Goal: Information Seeking & Learning: Learn about a topic

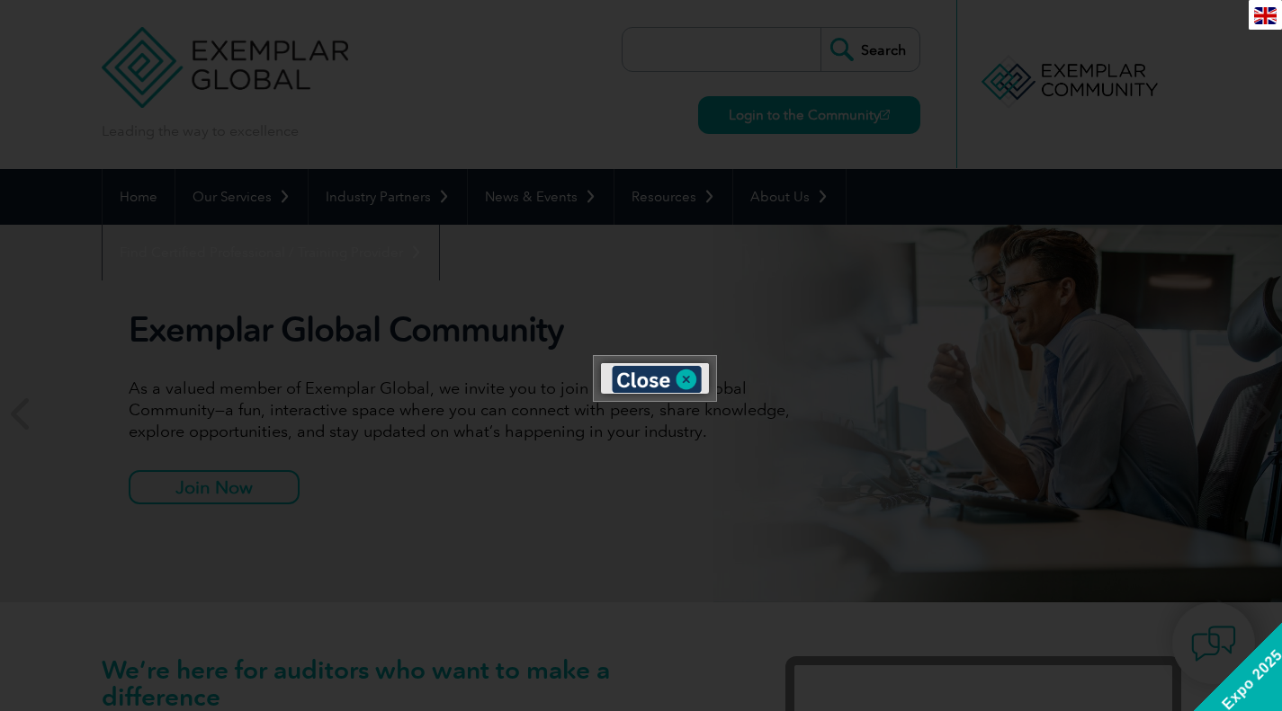
click at [690, 378] on img at bounding box center [657, 379] width 90 height 27
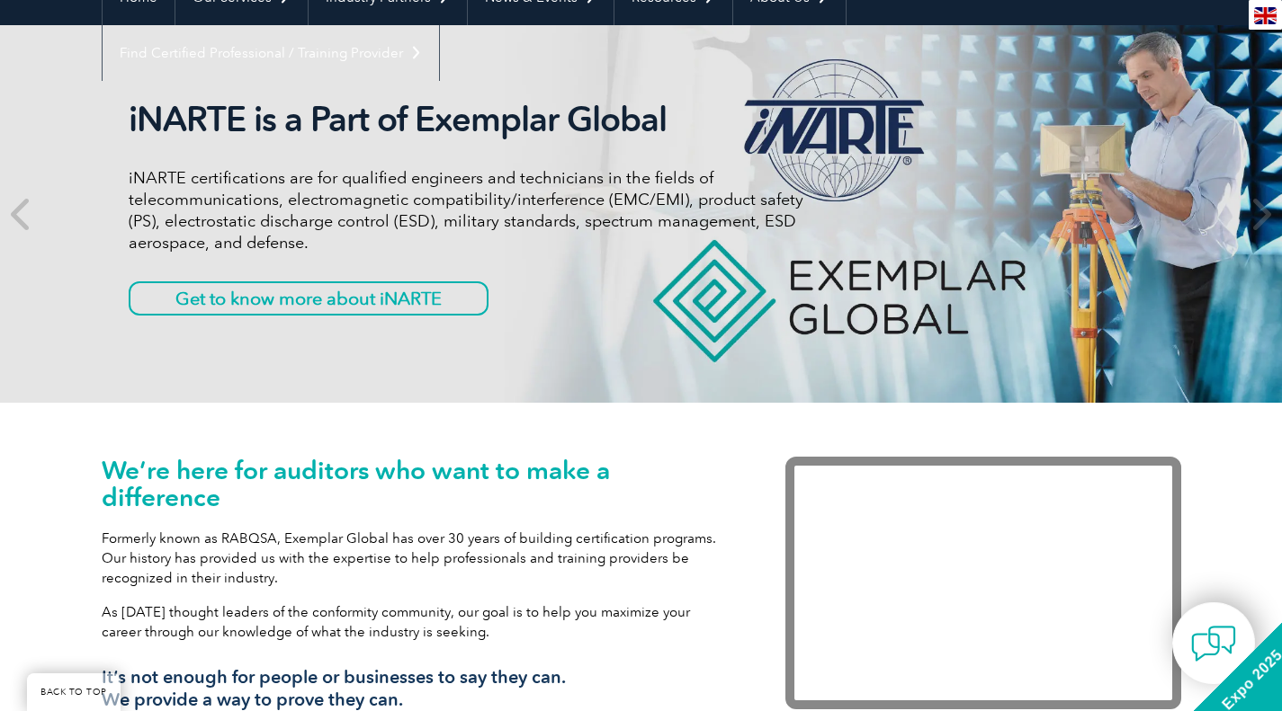
scroll to position [184, 0]
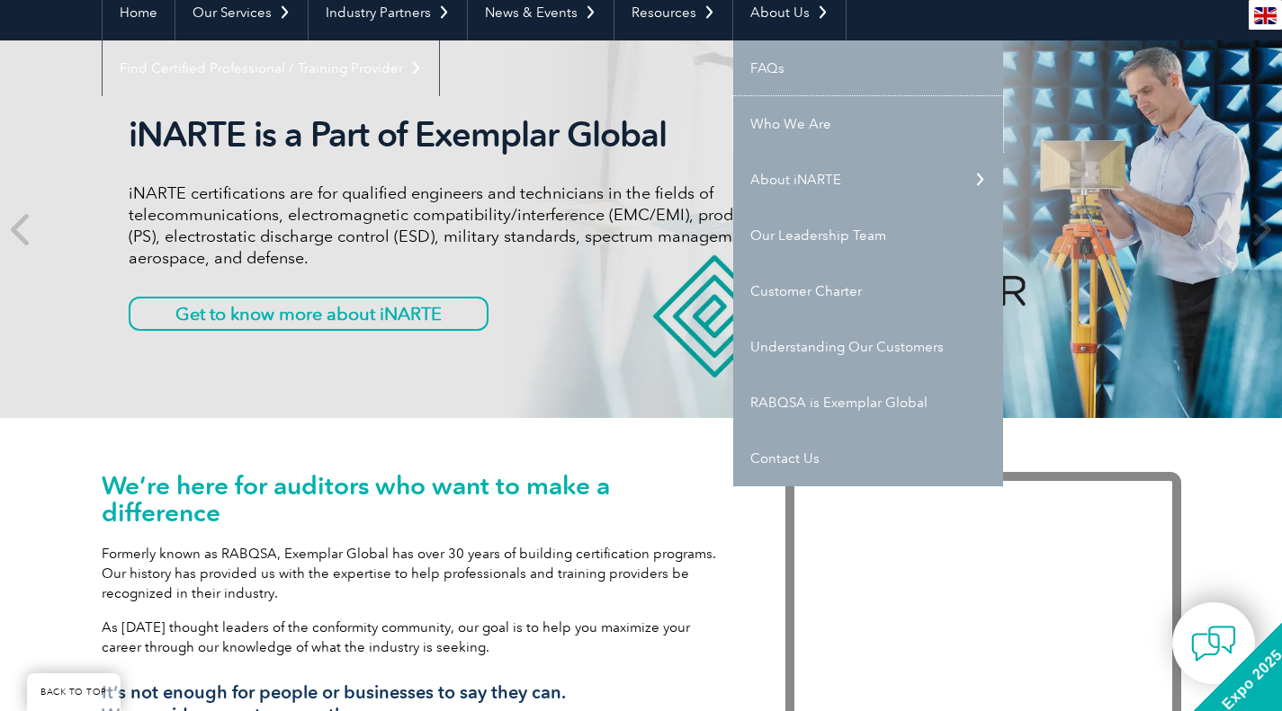
click at [783, 118] on link "Who We Are" at bounding box center [868, 124] width 270 height 56
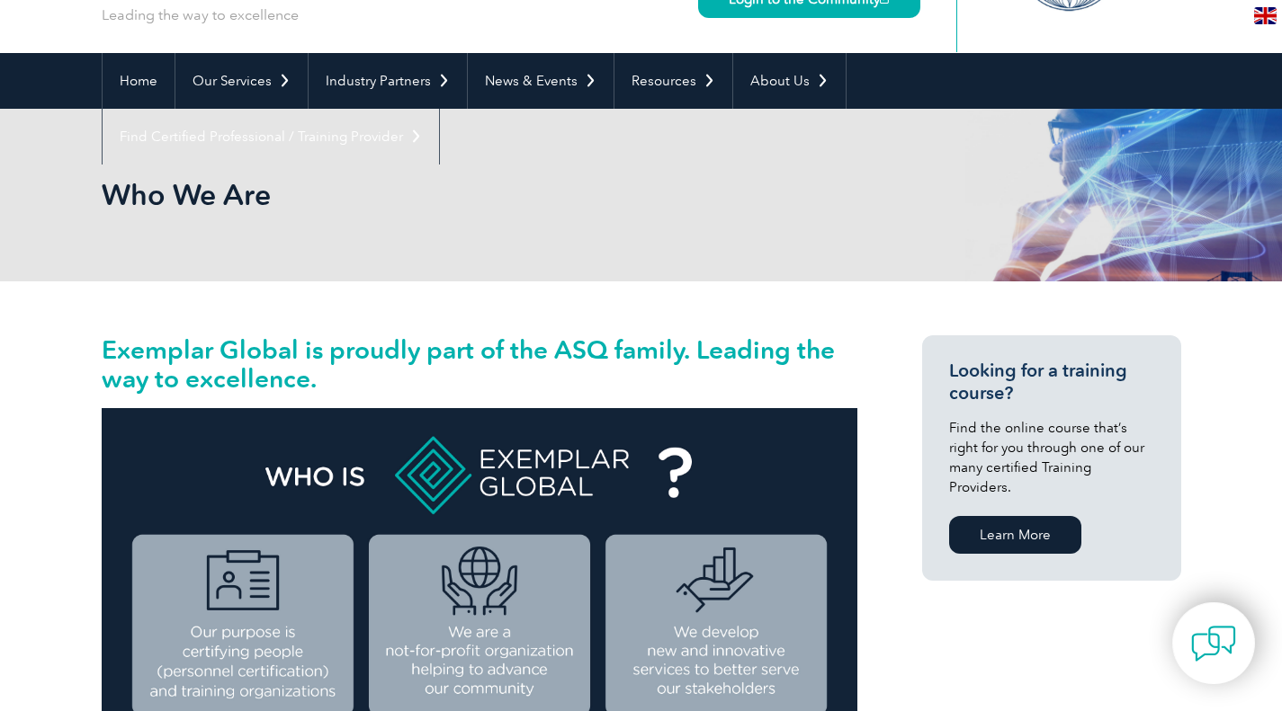
scroll to position [118, 0]
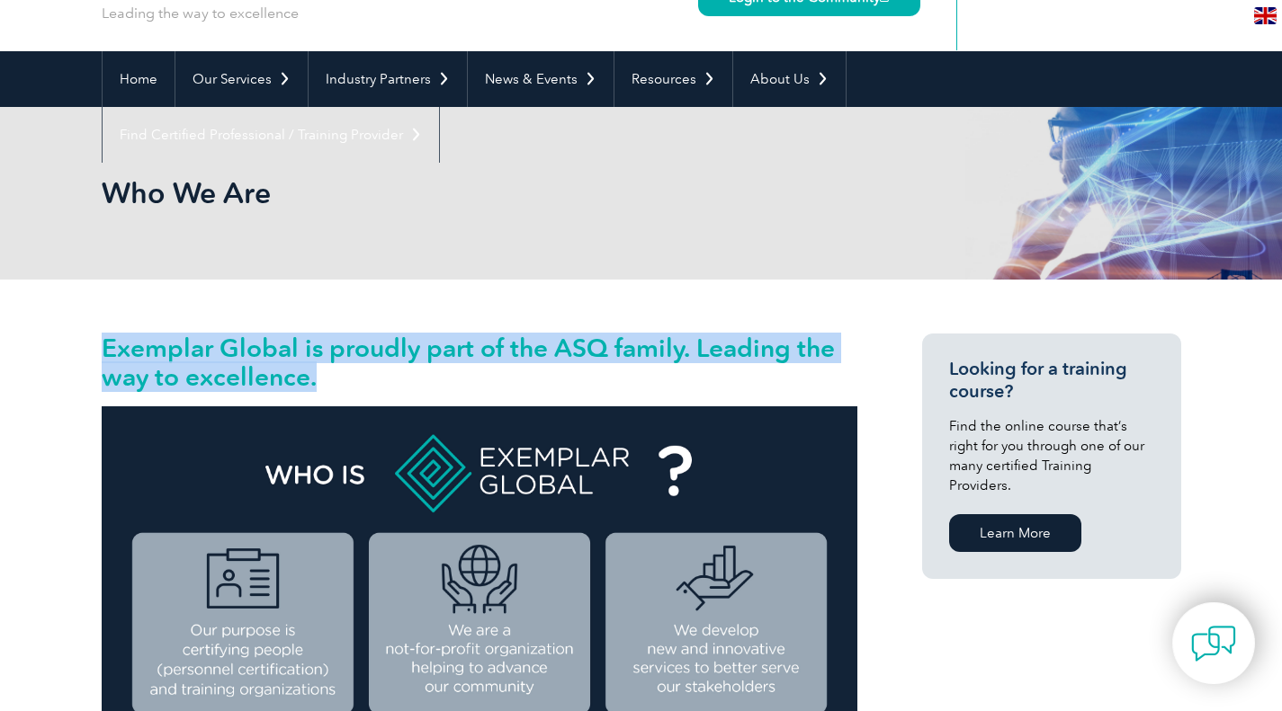
drag, startPoint x: 335, startPoint y: 371, endPoint x: 100, endPoint y: 329, distance: 238.5
click at [362, 375] on h2 "Exemplar Global is proudly part of the ASQ family. Leading the way to excellenc…" at bounding box center [480, 363] width 756 height 58
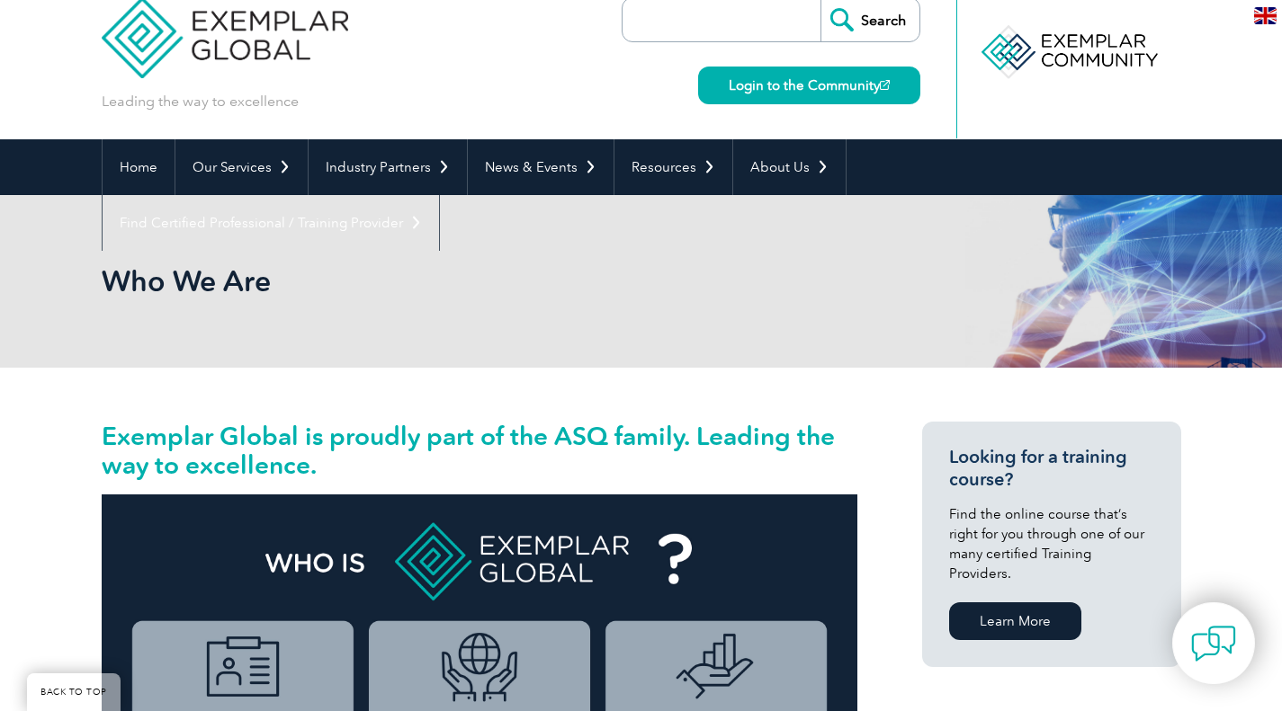
scroll to position [0, 0]
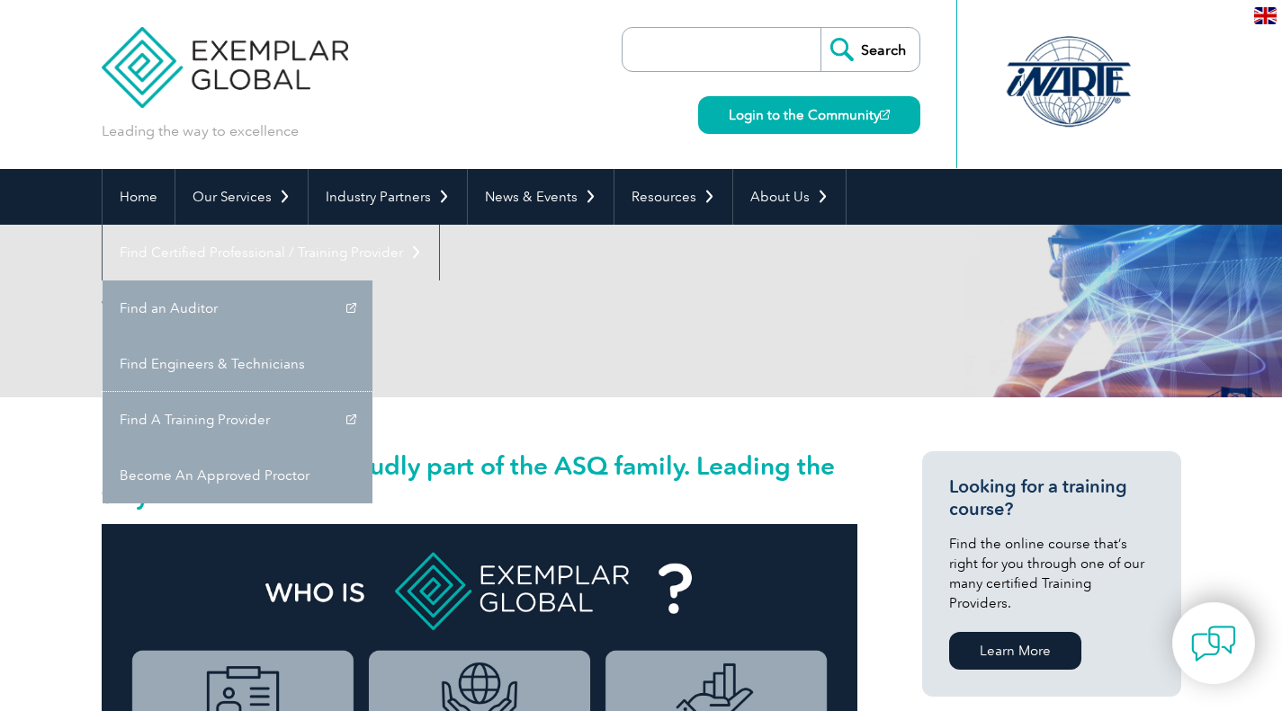
click at [372, 392] on link "Find A Training Provider" at bounding box center [238, 420] width 270 height 56
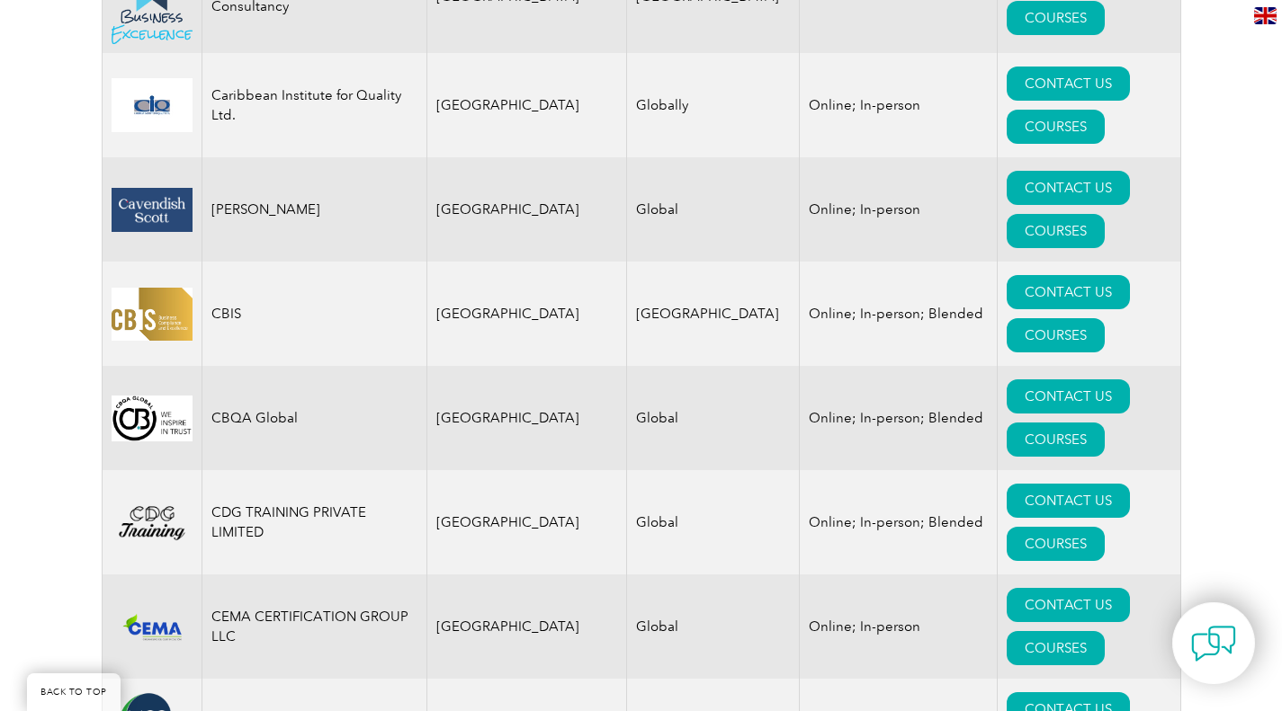
scroll to position [5175, 0]
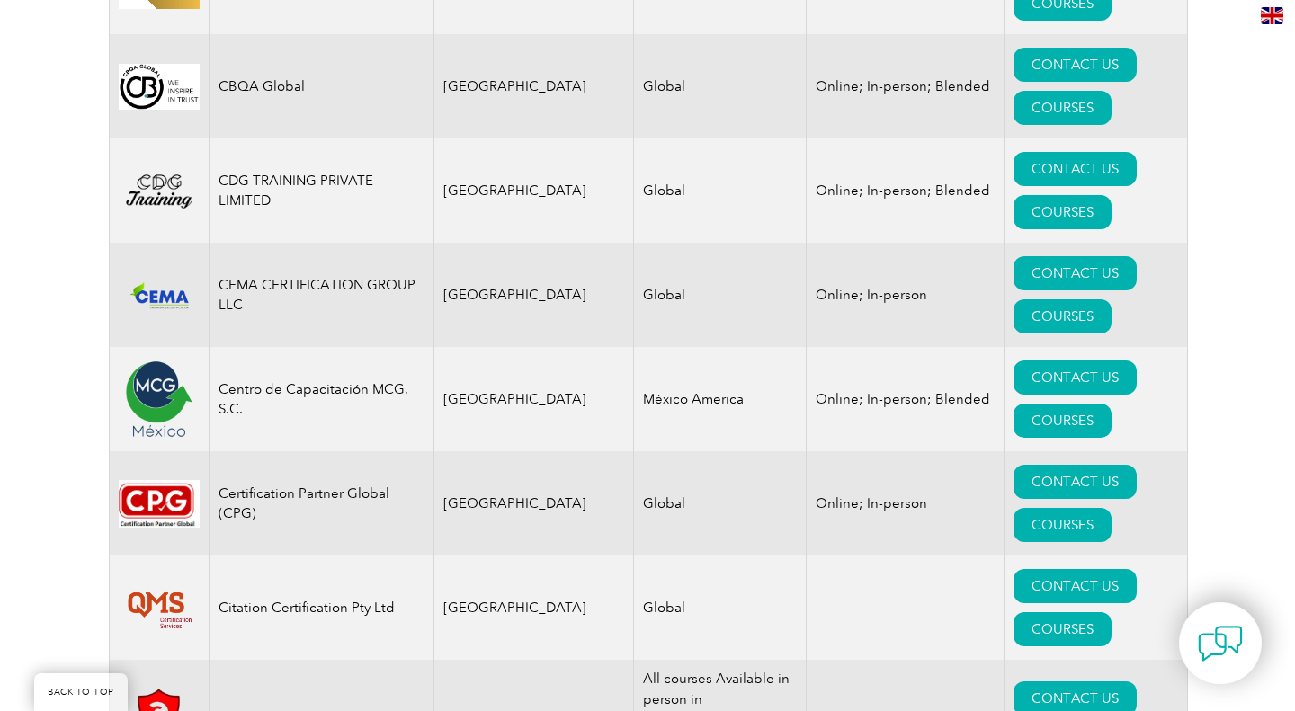
scroll to position [5536, 0]
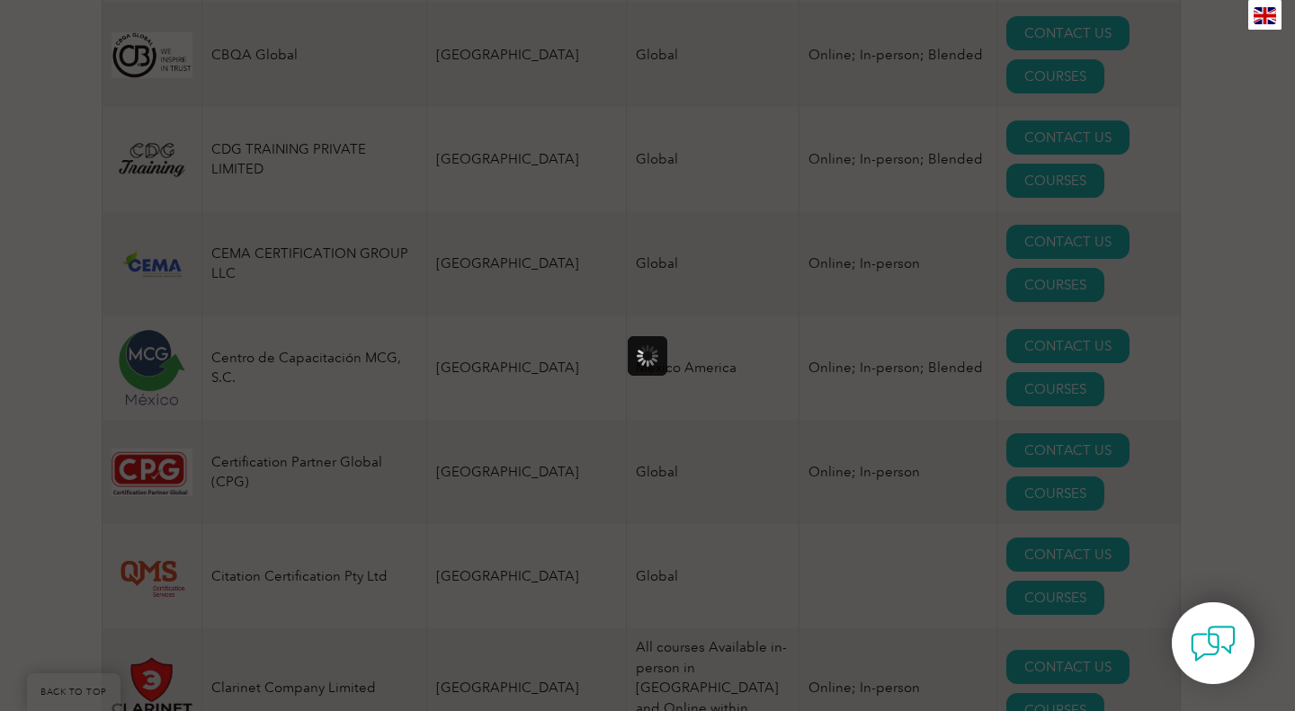
click at [1097, 540] on div at bounding box center [647, 355] width 1295 height 711
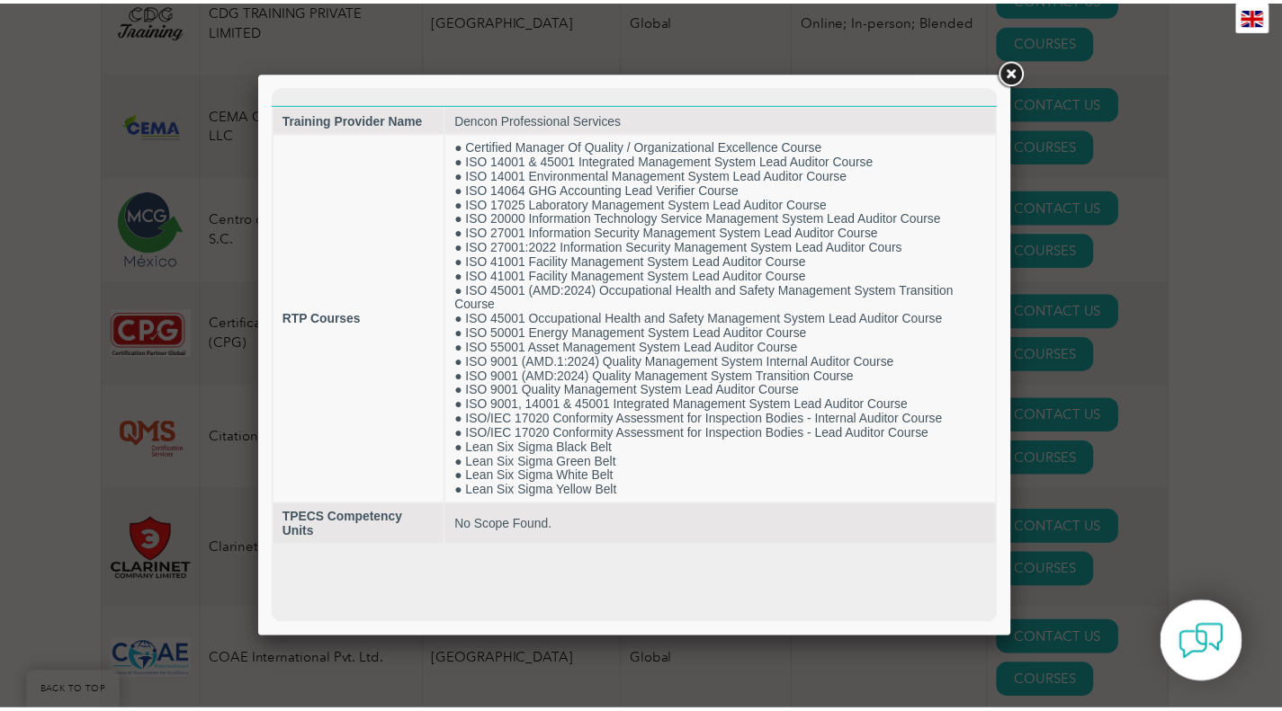
scroll to position [5713, 0]
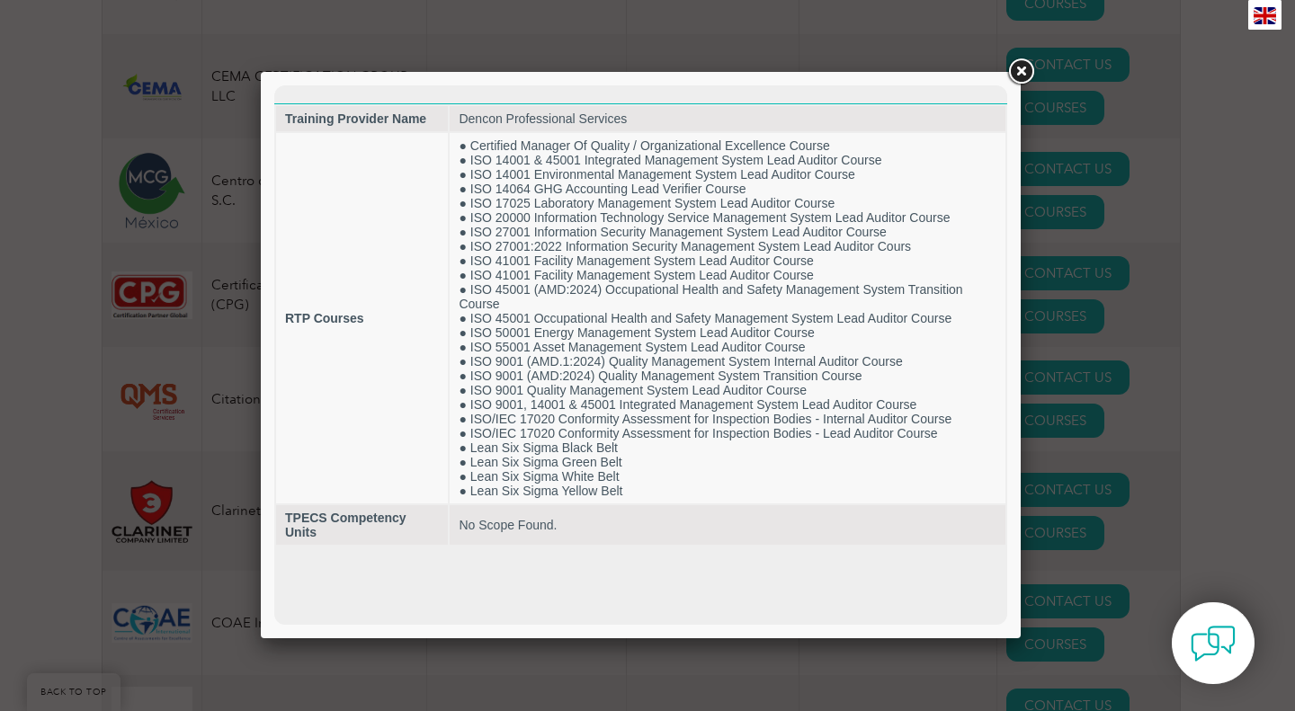
click at [622, 189] on td "● Certified Manager Of Quality / Organizational Excellence Course ● ISO 14001 &…" at bounding box center [728, 318] width 556 height 371
drag, startPoint x: 922, startPoint y: 399, endPoint x: 465, endPoint y: 408, distance: 457.0
click at [465, 408] on td "● Certified Manager Of Quality / Organizational Excellence Course ● ISO 14001 &…" at bounding box center [728, 318] width 556 height 371
click at [1018, 69] on link at bounding box center [1021, 72] width 32 height 32
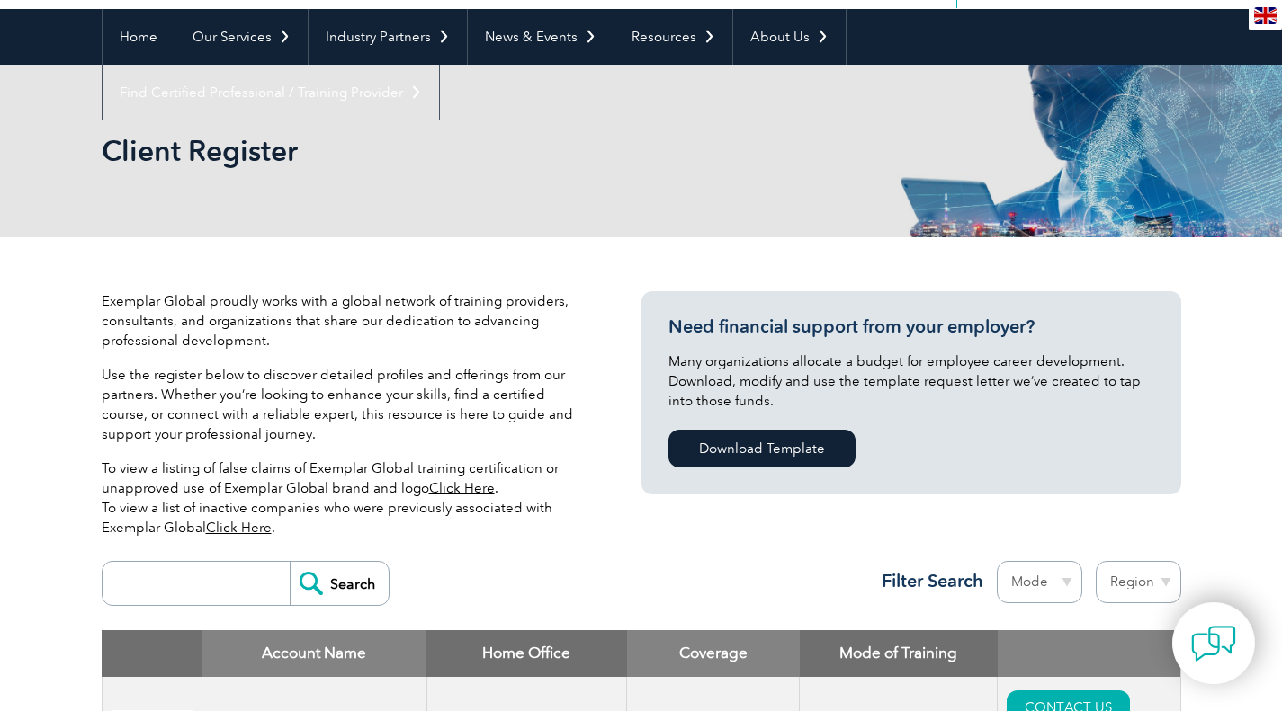
scroll to position [0, 0]
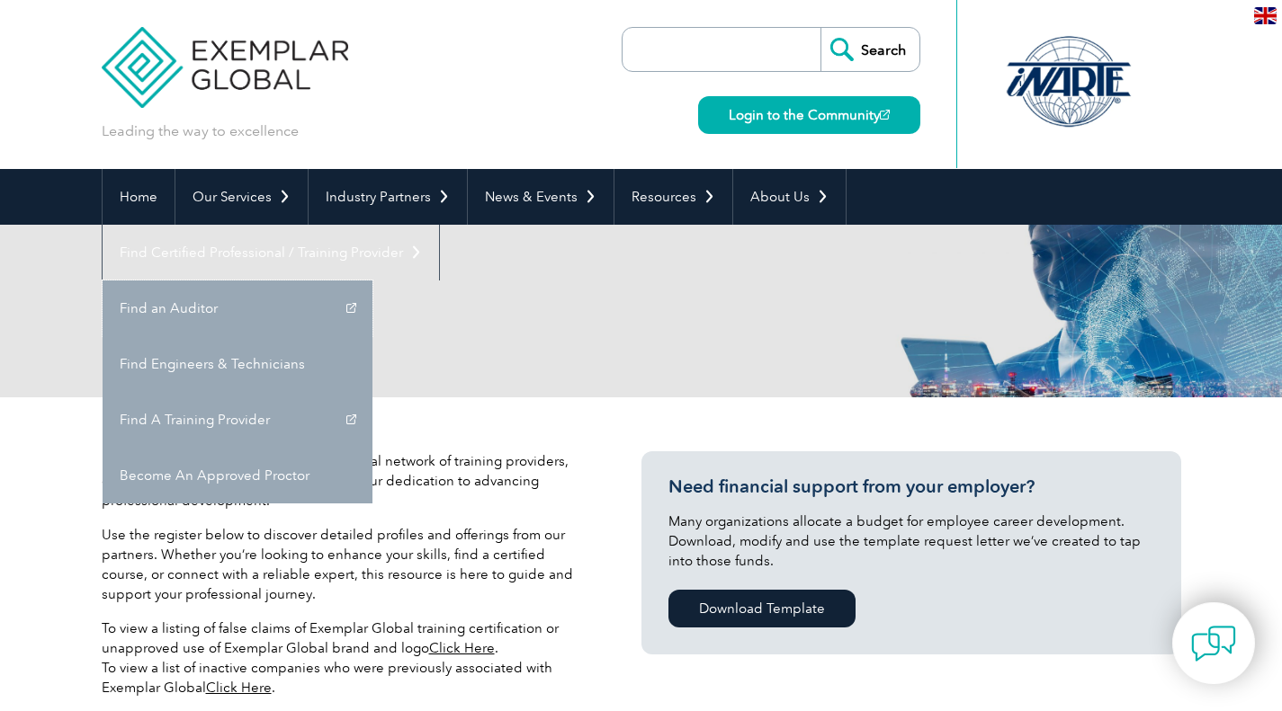
click at [372, 281] on link "Find an Auditor" at bounding box center [238, 309] width 270 height 56
